Goal: Find specific page/section: Find specific page/section

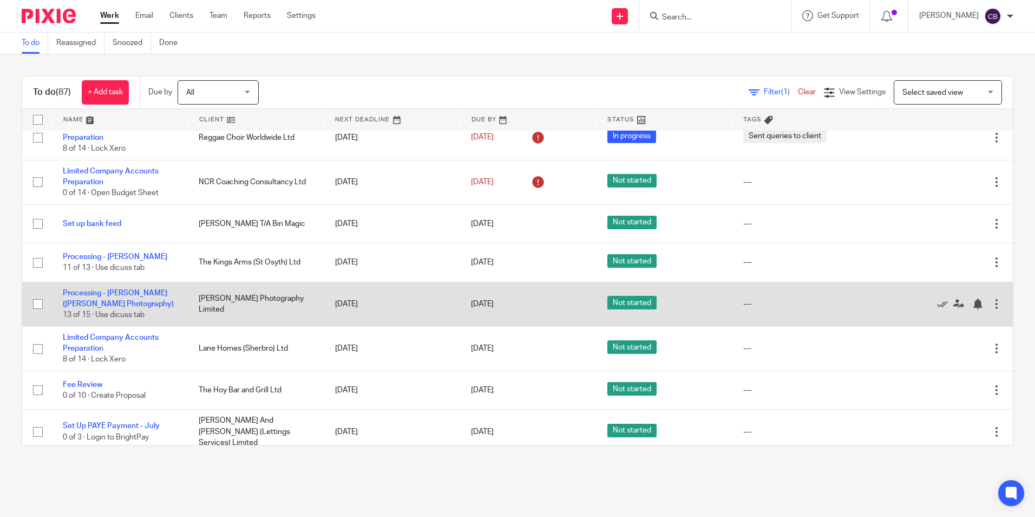
scroll to position [1408, 0]
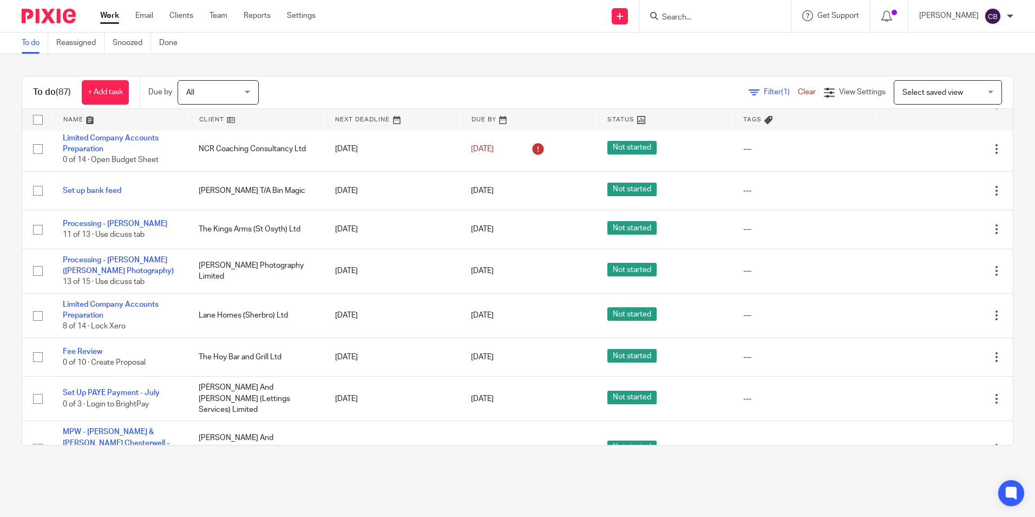
click at [708, 11] on div at bounding box center [715, 16] width 152 height 32
click at [706, 9] on form at bounding box center [718, 16] width 115 height 14
click at [700, 15] on input "Search" at bounding box center [709, 18] width 97 height 10
type input "flow ins"
click at [745, 47] on link at bounding box center [750, 46] width 183 height 25
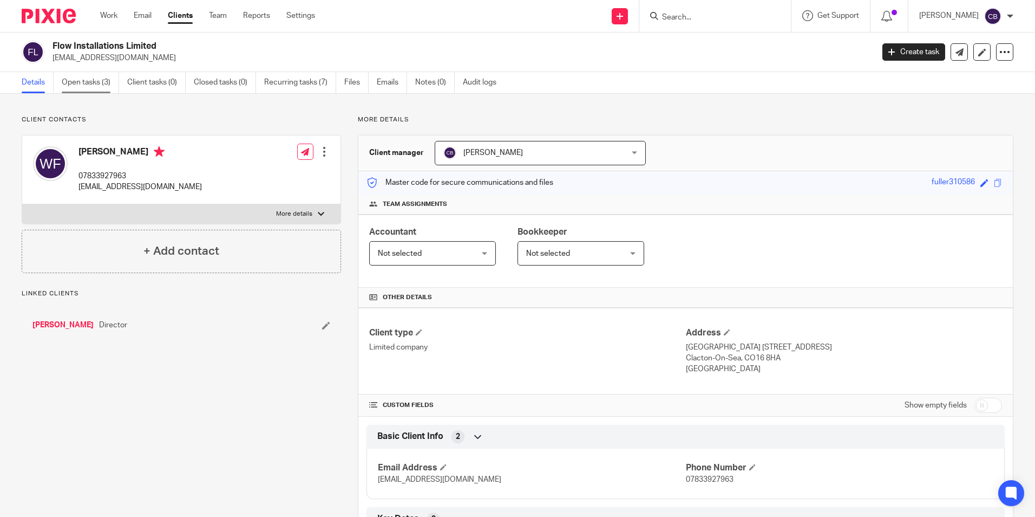
click at [110, 80] on link "Open tasks (3)" at bounding box center [90, 82] width 57 height 21
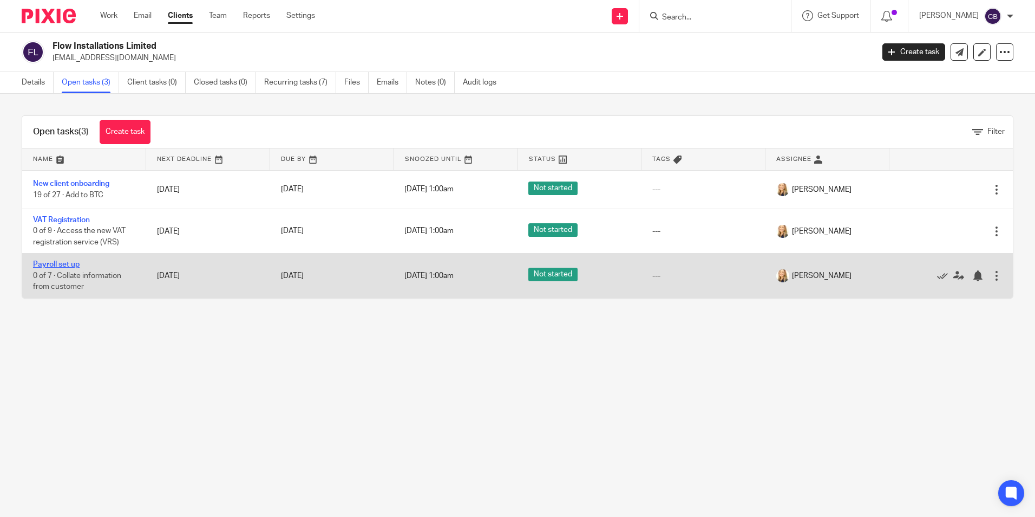
click at [54, 265] on link "Payroll set up" at bounding box center [56, 264] width 47 height 8
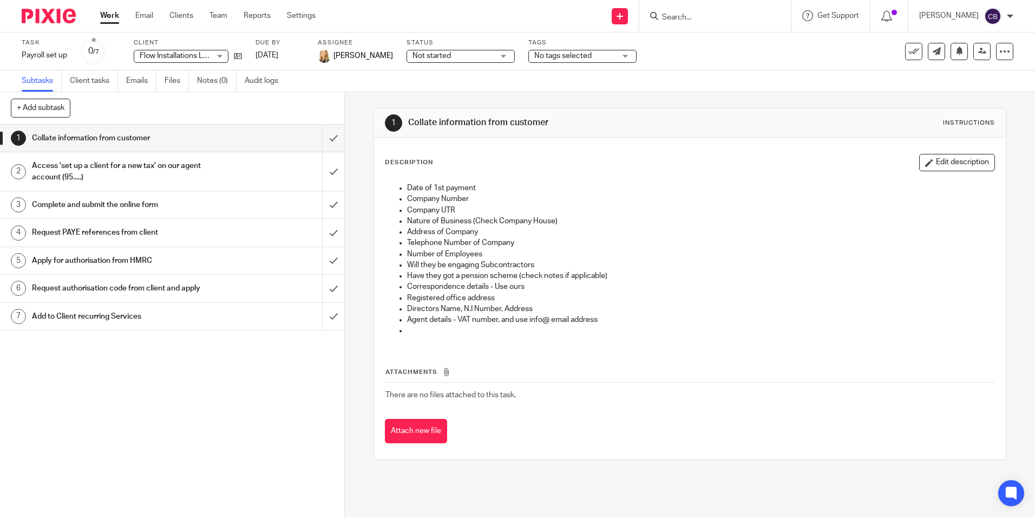
click at [243, 439] on div "1 Collate information from customer 2 Access 'set up a client for a new tax' on…" at bounding box center [172, 321] width 344 height 392
